Goal: Task Accomplishment & Management: Manage account settings

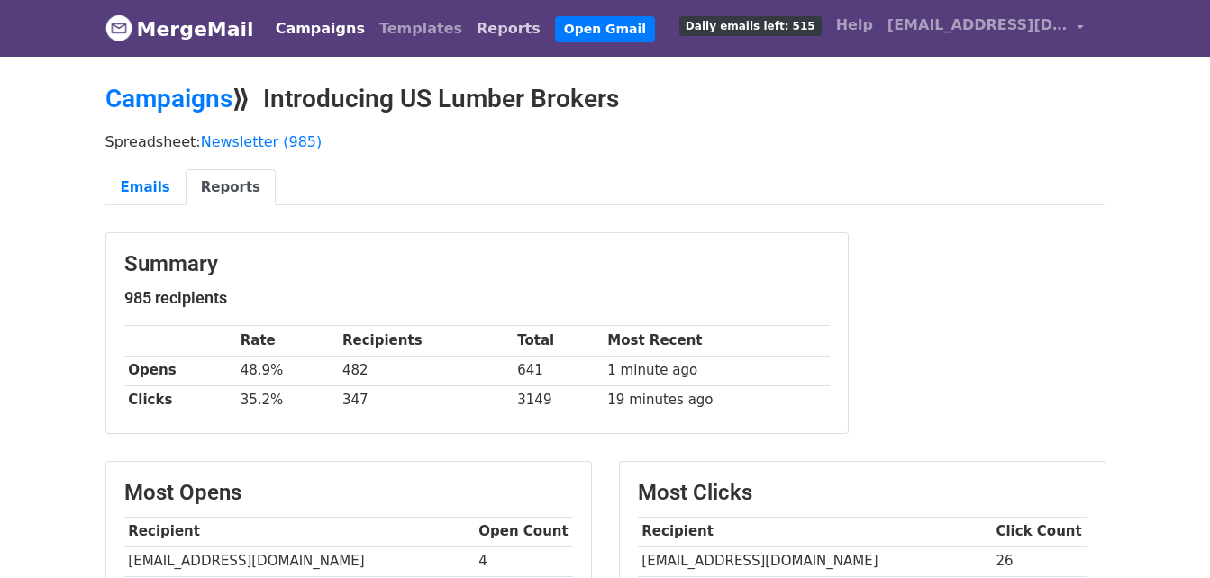
click at [469, 20] on link "Reports" at bounding box center [508, 29] width 78 height 36
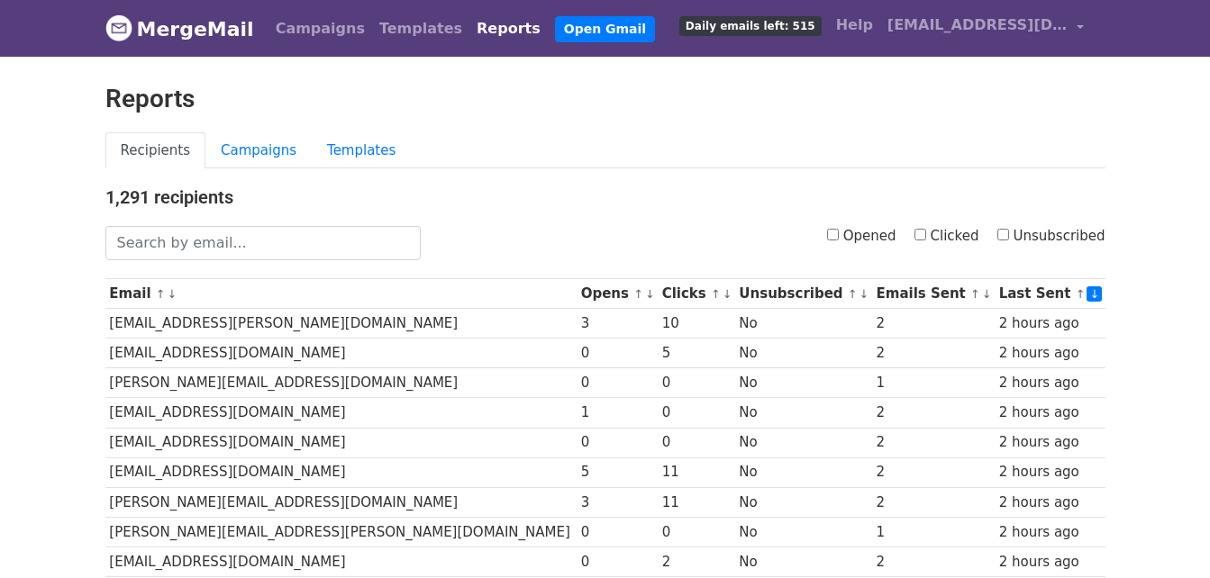
click at [1009, 233] on input "Unsubscribed" at bounding box center [1003, 235] width 12 height 12
checkbox input "true"
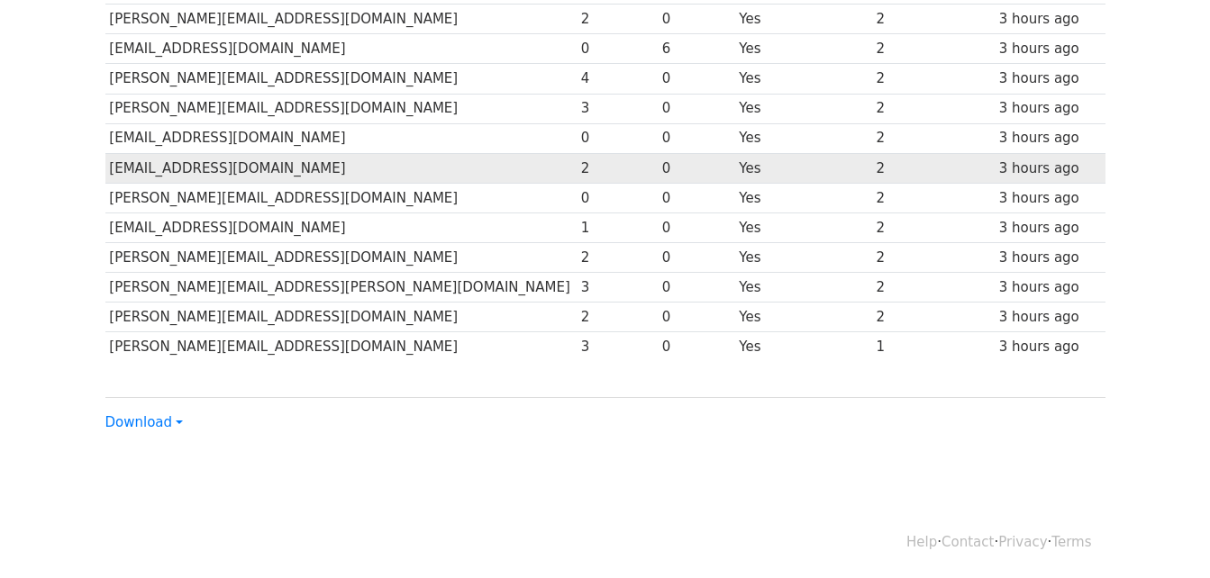
scroll to position [154, 0]
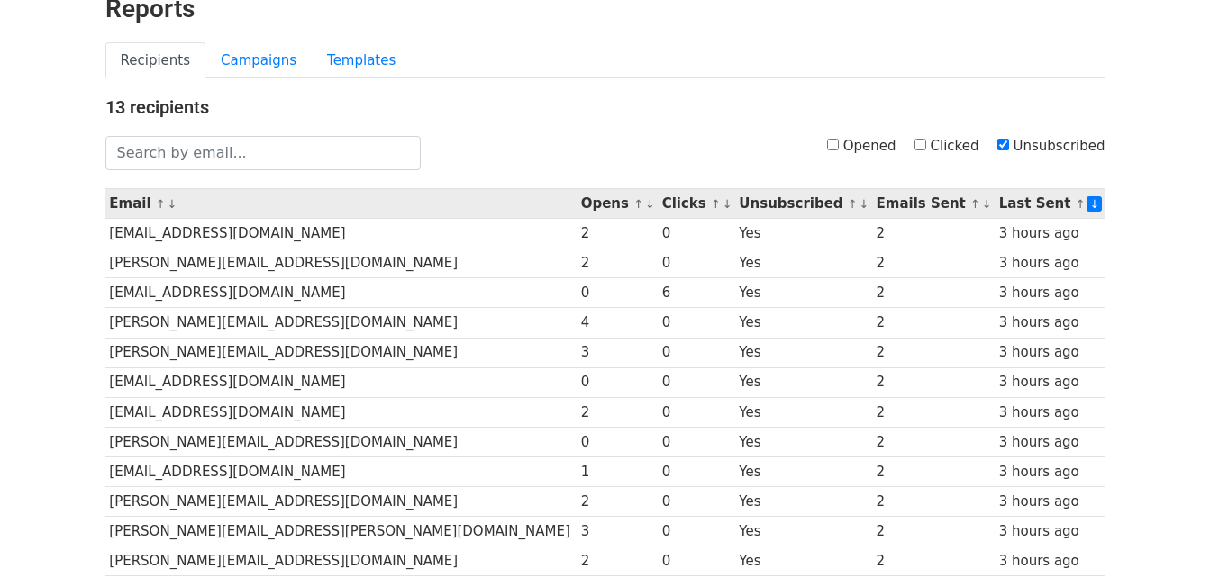
scroll to position [180, 0]
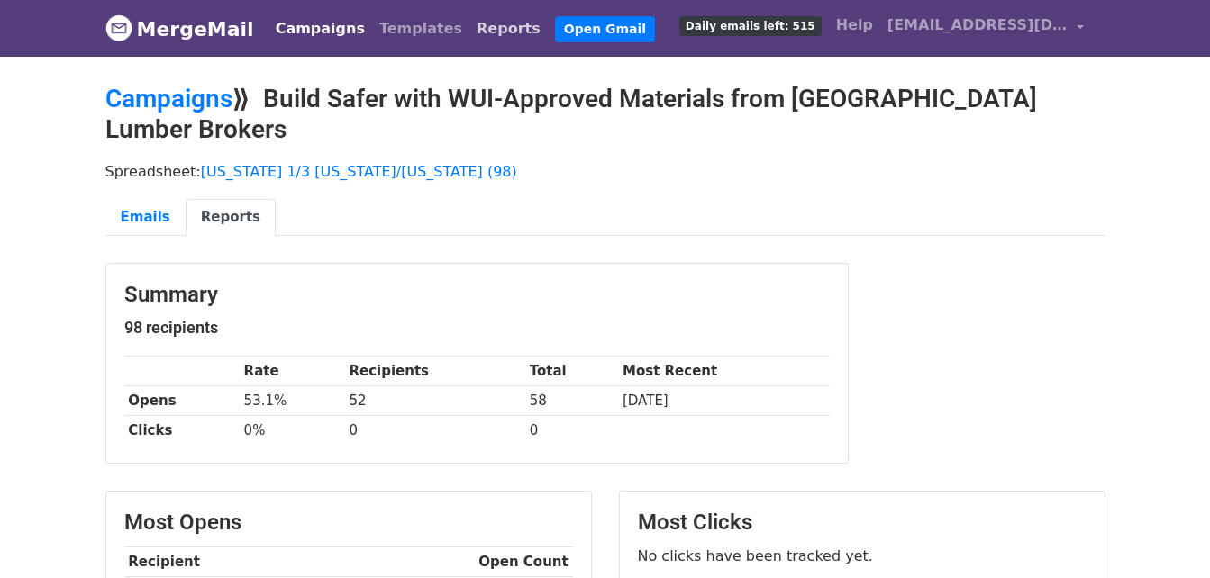
click at [469, 34] on link "Reports" at bounding box center [508, 29] width 78 height 36
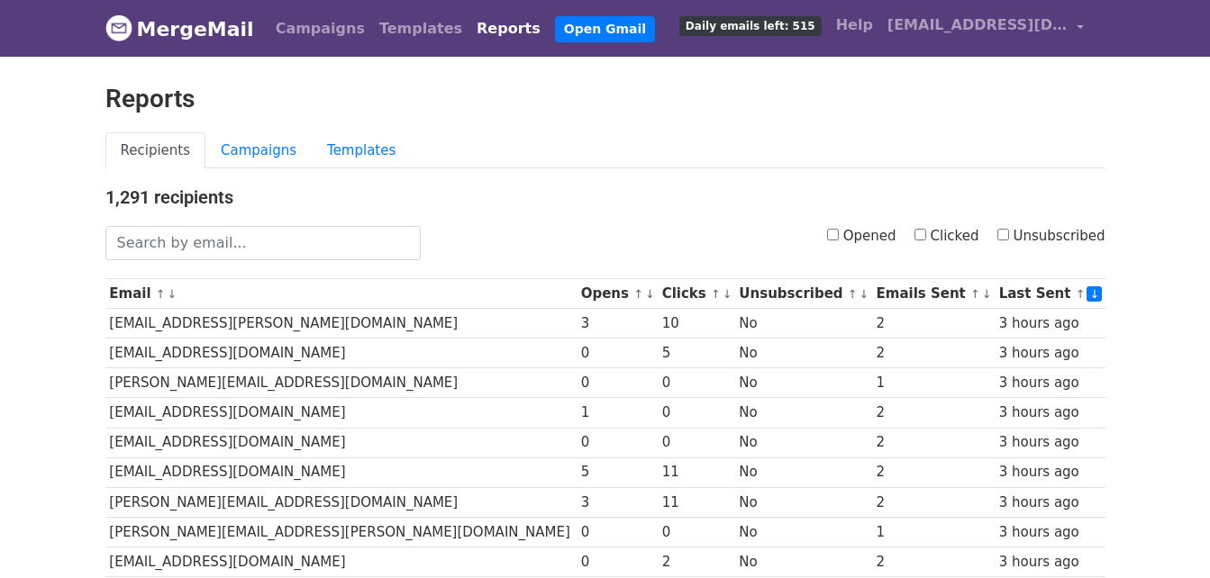
click at [1009, 238] on input "Unsubscribed" at bounding box center [1003, 235] width 12 height 12
checkbox input "true"
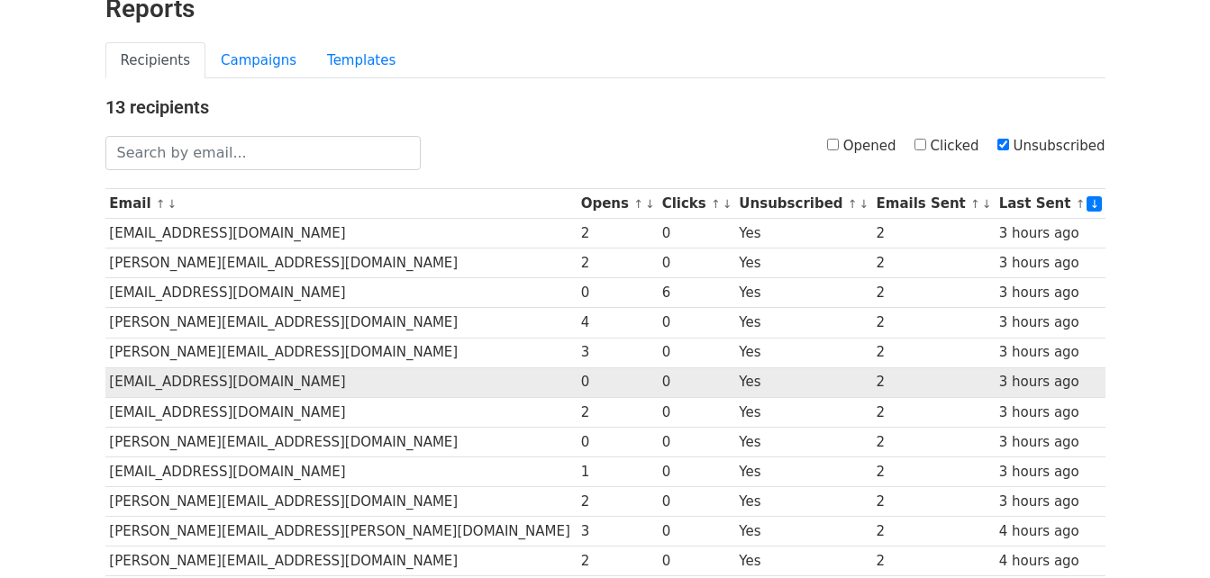
scroll to position [270, 0]
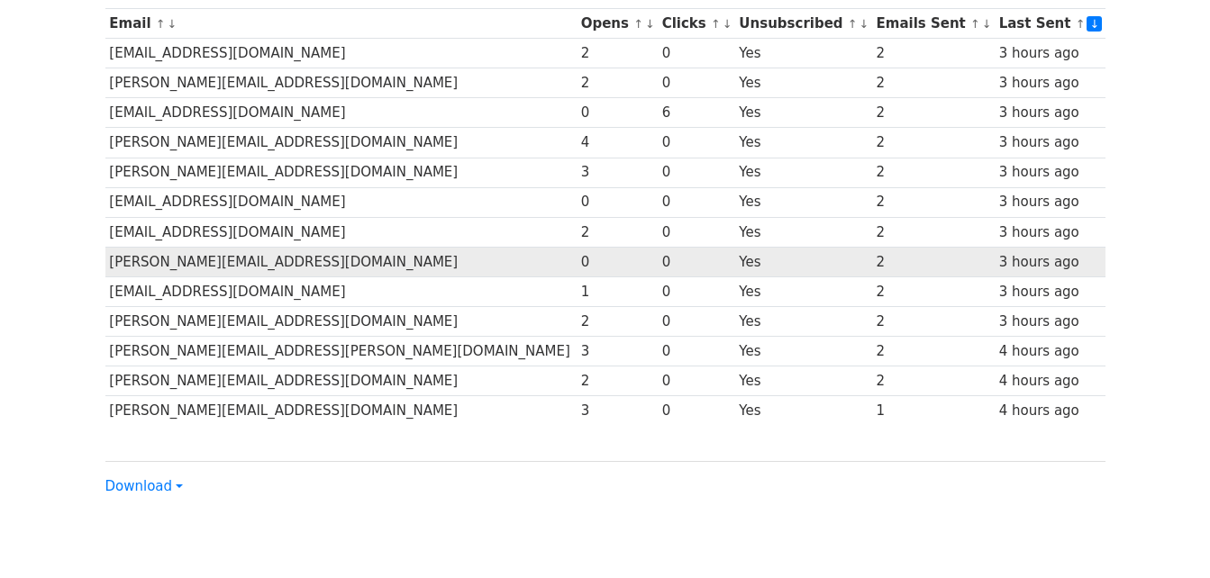
click at [227, 266] on td "j.hadley@rowearchitects.com" at bounding box center [340, 262] width 471 height 30
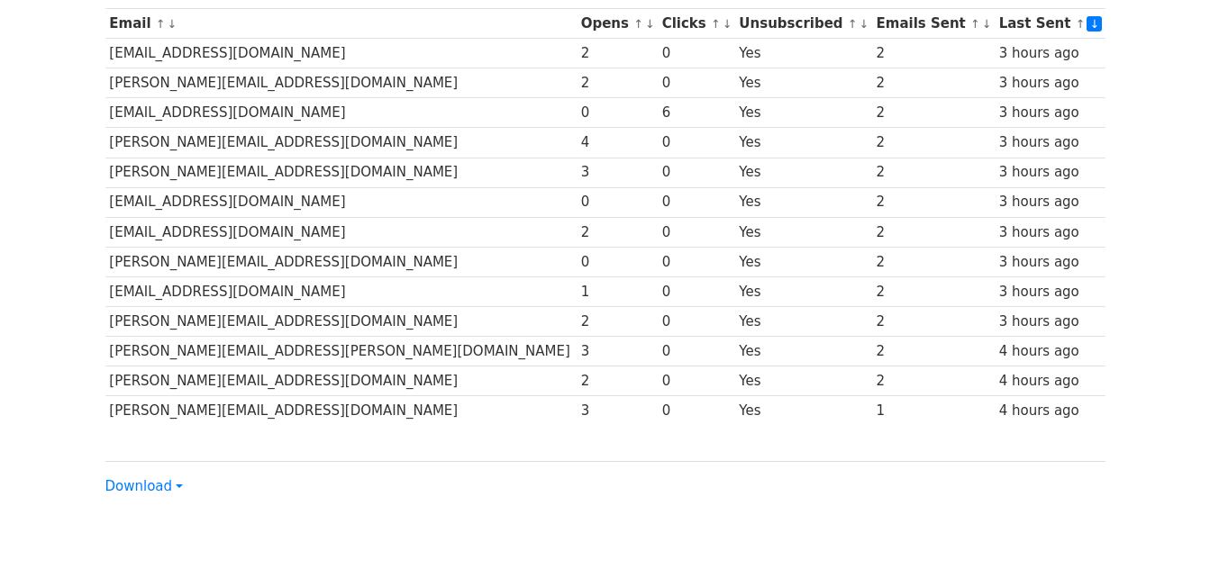
click at [101, 265] on div "13 recipients Opened Clicked Unsubscribed Email ↑ ↓ Opens ↑ ↓ Clicks ↑ ↓ Unsubs…" at bounding box center [605, 206] width 1027 height 581
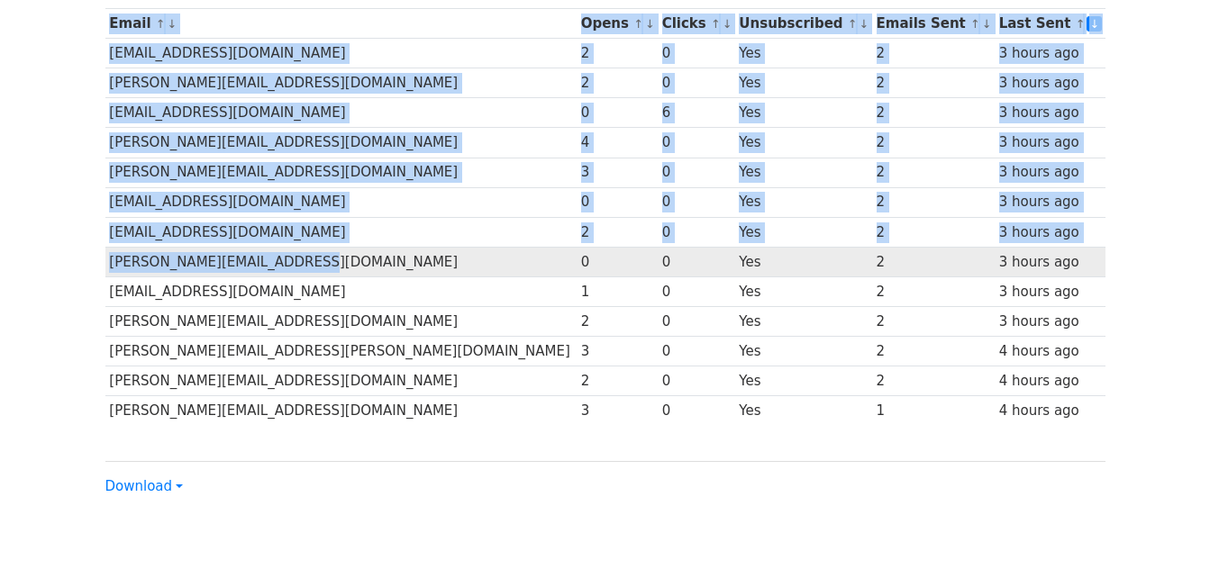
drag, startPoint x: 100, startPoint y: 267, endPoint x: 320, endPoint y: 268, distance: 219.8
click at [320, 268] on div "13 recipients Opened Clicked Unsubscribed Email ↑ ↓ Opens ↑ ↓ Clicks ↑ ↓ Unsubs…" at bounding box center [605, 206] width 1027 height 581
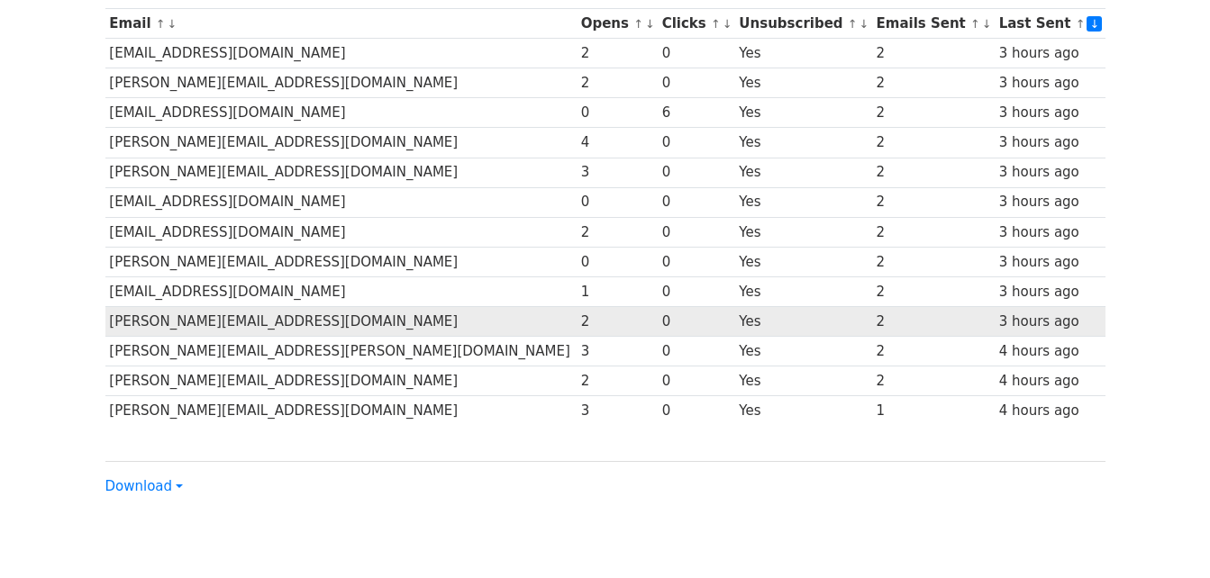
drag, startPoint x: 320, startPoint y: 268, endPoint x: 280, endPoint y: 332, distance: 75.3
click at [280, 332] on td "[PERSON_NAME][EMAIL_ADDRESS][DOMAIN_NAME]" at bounding box center [340, 322] width 471 height 30
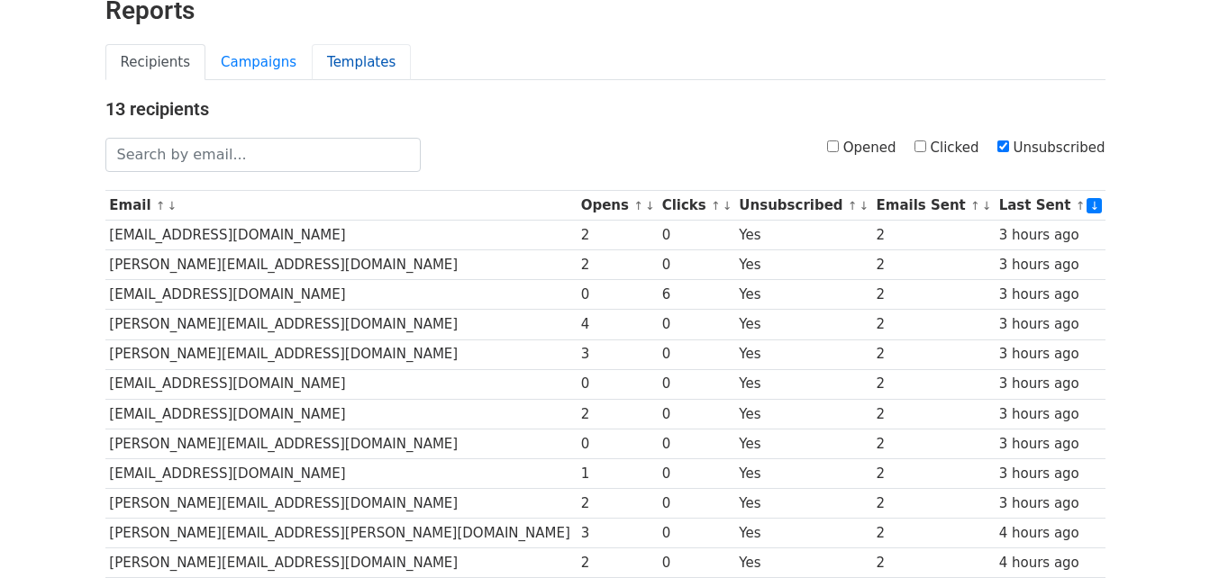
scroll to position [0, 0]
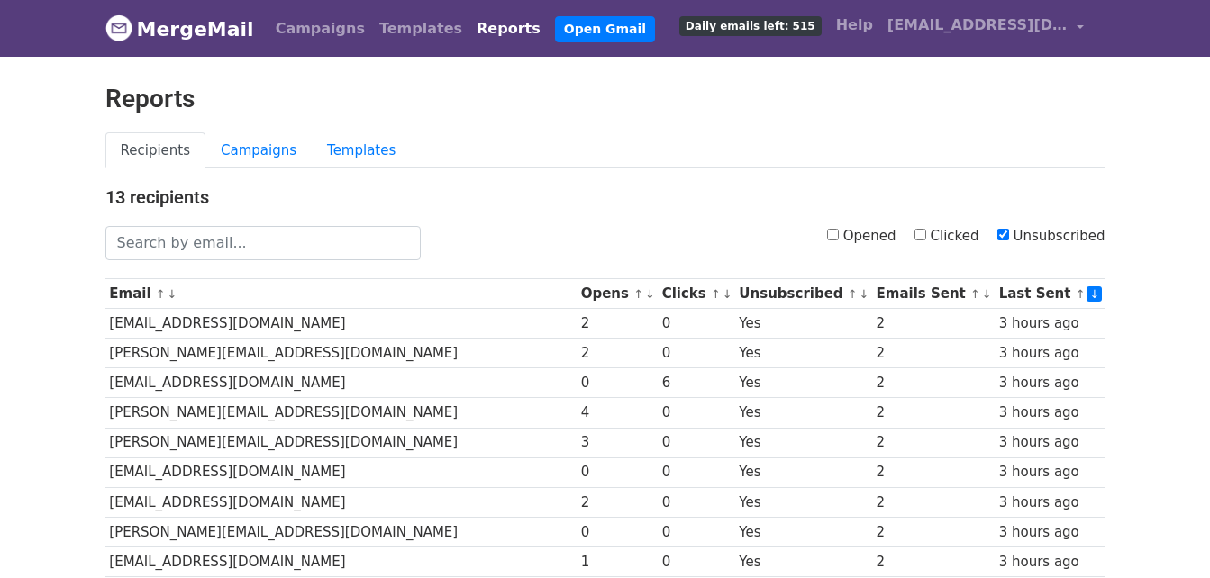
click at [1009, 235] on input "Unsubscribed" at bounding box center [1003, 235] width 12 height 12
checkbox input "true"
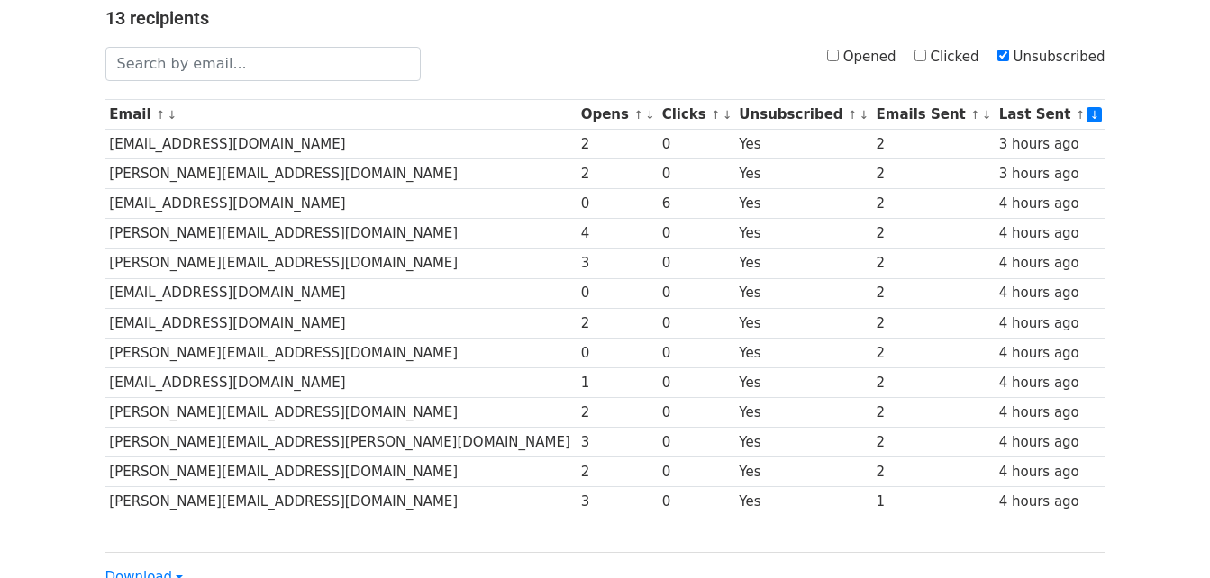
scroll to position [180, 0]
